Goal: Use online tool/utility: Utilize a website feature to perform a specific function

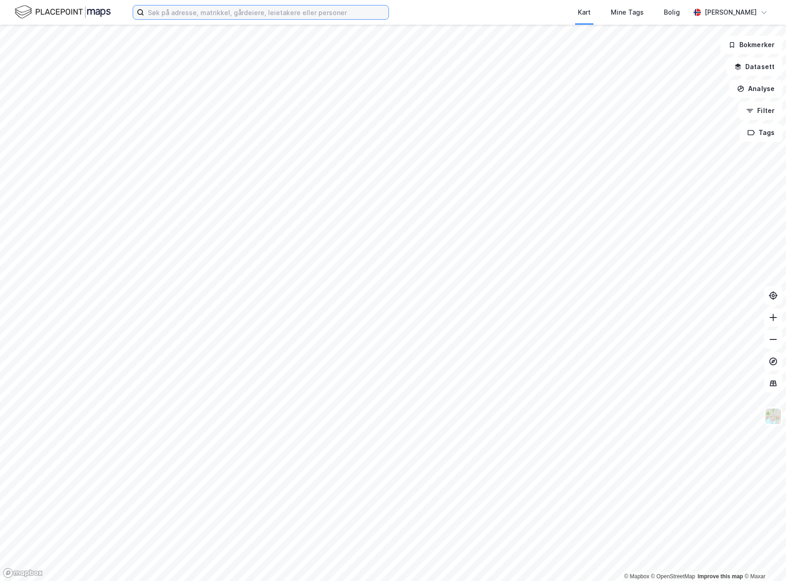
click at [219, 13] on input at bounding box center [266, 12] width 244 height 14
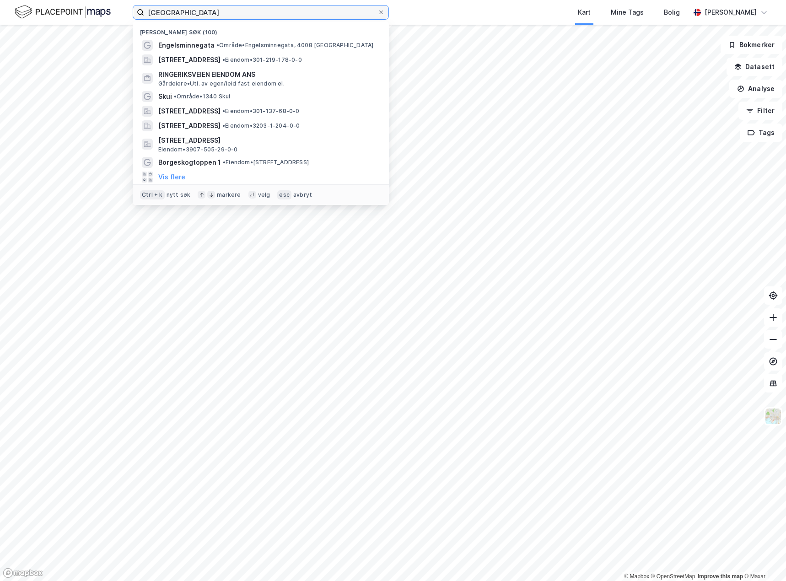
type input "[GEOGRAPHIC_DATA]"
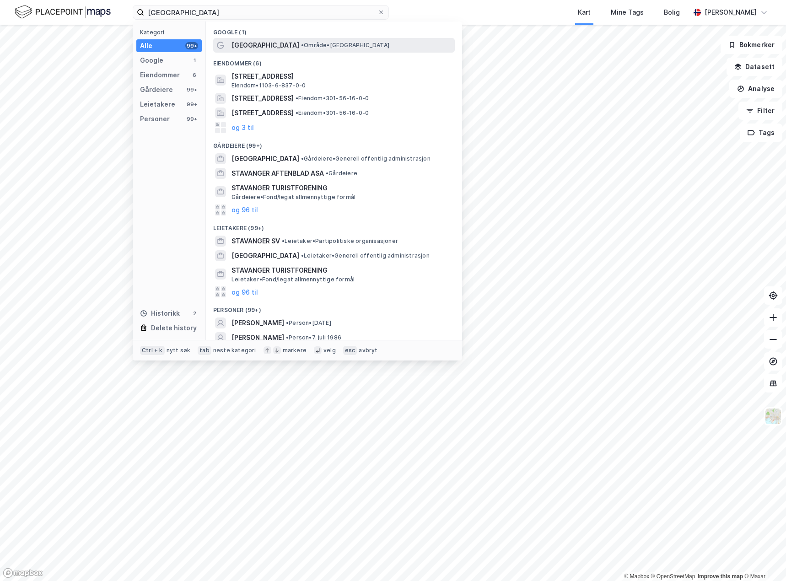
click at [252, 44] on span "[GEOGRAPHIC_DATA]" at bounding box center [266, 45] width 68 height 11
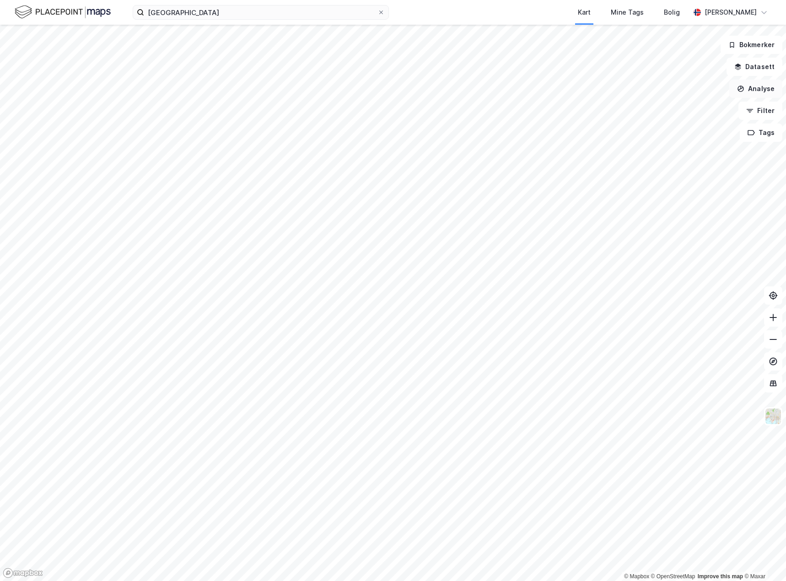
click at [764, 88] on button "Analyse" at bounding box center [756, 89] width 53 height 18
click at [677, 88] on div "Mål avstand" at bounding box center [677, 90] width 80 height 8
click at [749, 86] on button "Analyse" at bounding box center [756, 89] width 53 height 18
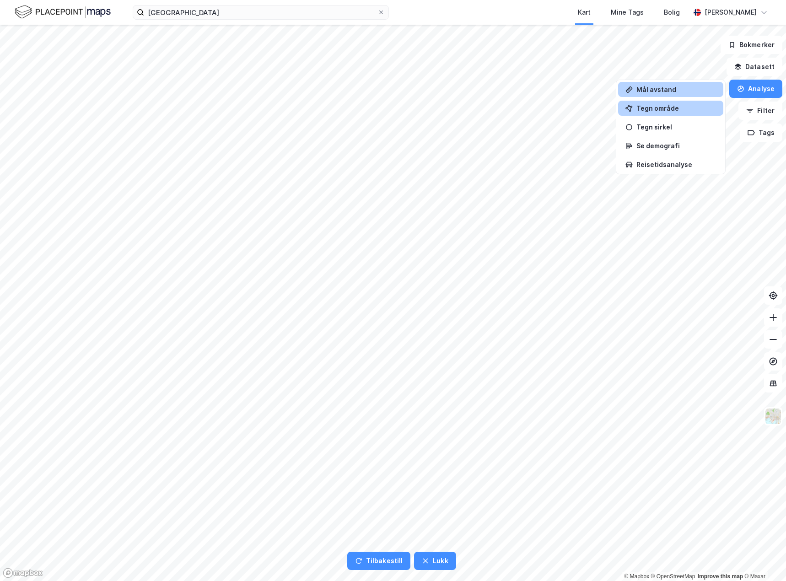
click at [667, 108] on div "Tegn område" at bounding box center [677, 108] width 80 height 8
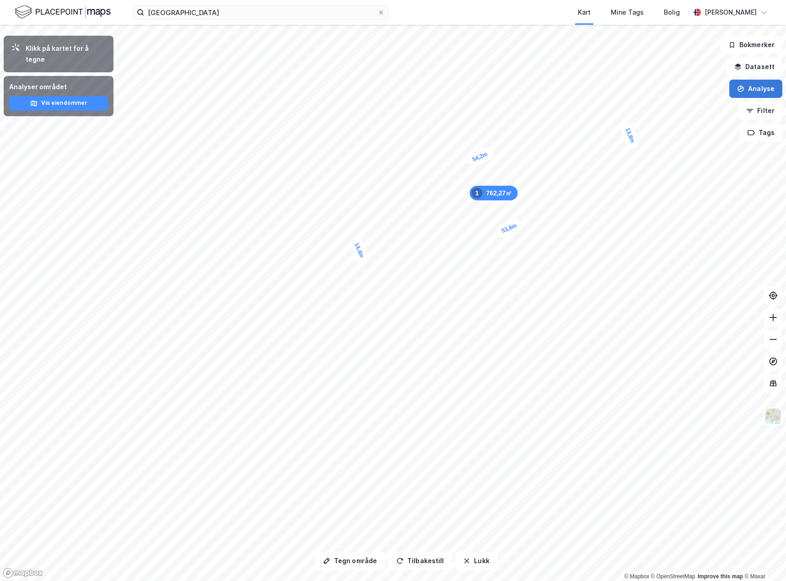
click at [754, 86] on button "Analyse" at bounding box center [756, 89] width 53 height 18
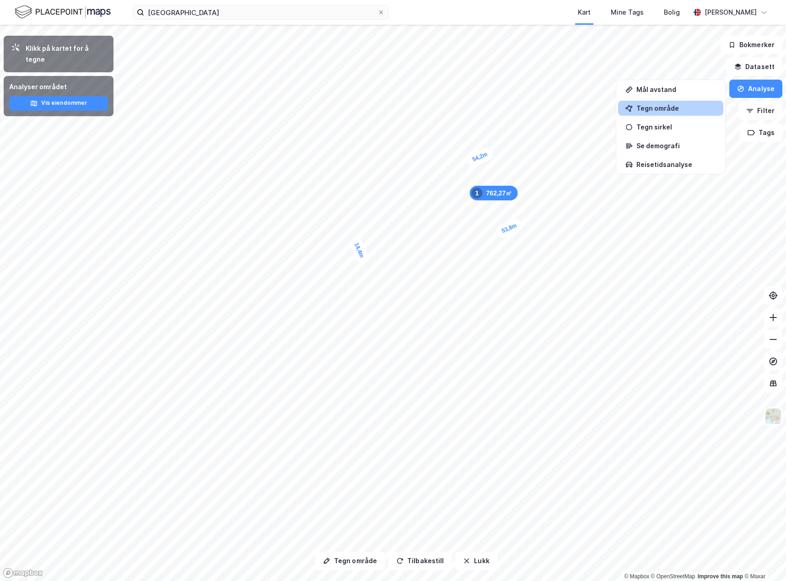
click at [670, 109] on div "Tegn område" at bounding box center [677, 108] width 80 height 8
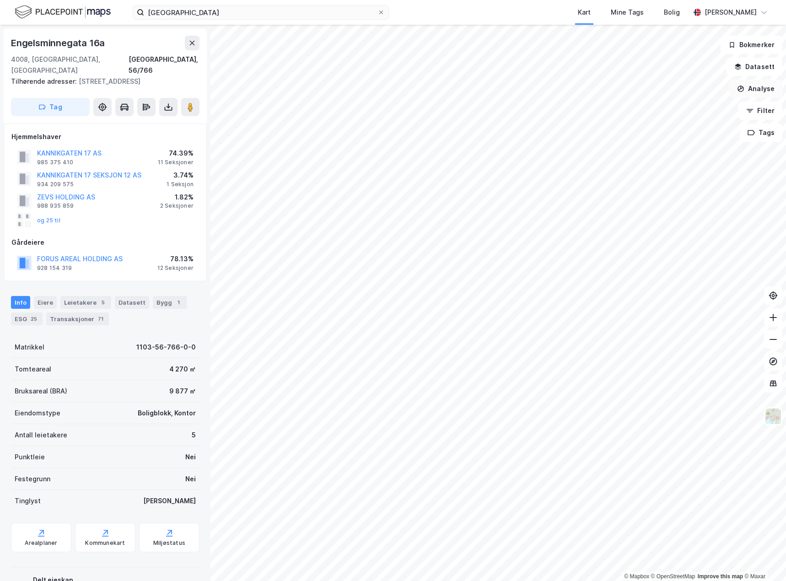
click at [759, 90] on button "Analyse" at bounding box center [756, 89] width 53 height 18
click at [679, 109] on div "Tegn område" at bounding box center [677, 108] width 80 height 8
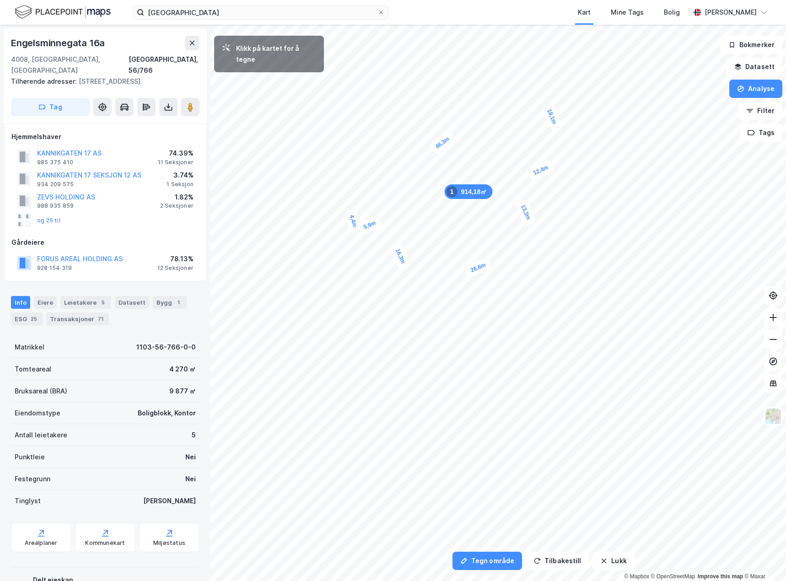
click at [350, 211] on div "4,4m" at bounding box center [353, 221] width 19 height 26
